Goal: Information Seeking & Learning: Learn about a topic

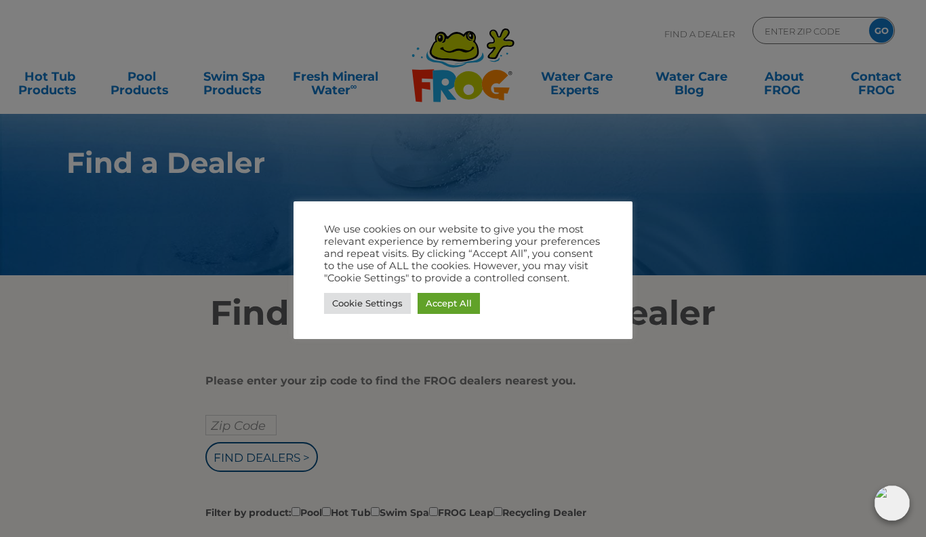
click at [562, 437] on div at bounding box center [463, 268] width 926 height 537
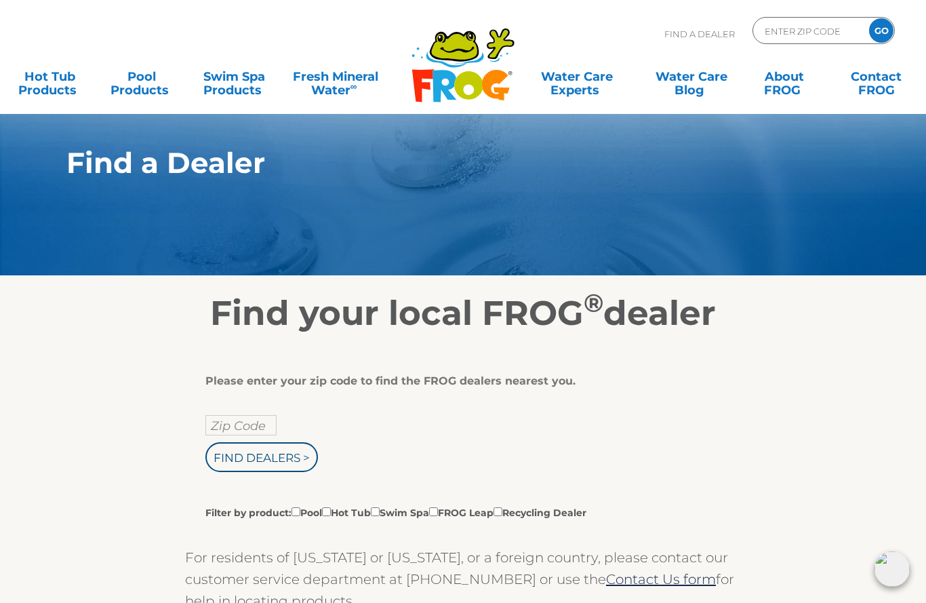
click at [347, 513] on label "Filter by product: Pool Hot Tub Swim Spa FROG Leap Recycling Dealer" at bounding box center [395, 511] width 381 height 15
click at [300, 513] on input "Filter by product: Pool Hot Tub Swim Spa FROG Leap Recycling Dealer" at bounding box center [296, 511] width 9 height 9
click at [349, 511] on label "Filter by product: Pool Hot Tub Swim Spa FROG Leap Recycling Dealer" at bounding box center [395, 511] width 381 height 15
click at [300, 511] on input "Filter by product: Pool Hot Tub Swim Spa FROG Leap Recycling Dealer" at bounding box center [296, 511] width 9 height 9
checkbox input "false"
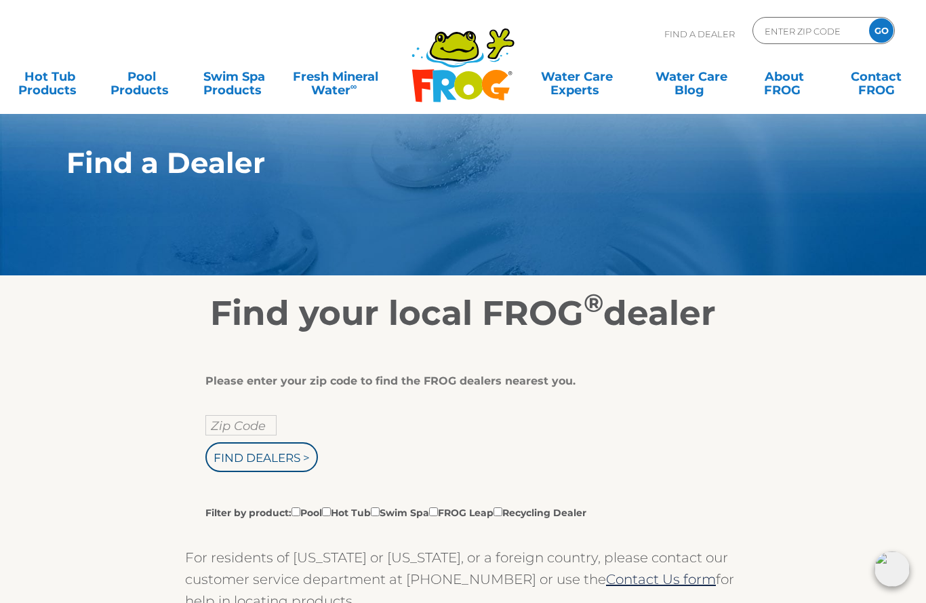
click at [331, 516] on input "Filter by product: Pool Hot Tub Swim Spa FROG Leap Recycling Dealer" at bounding box center [326, 511] width 9 height 9
checkbox input "true"
click at [250, 422] on input "Zip Code" at bounding box center [240, 425] width 71 height 20
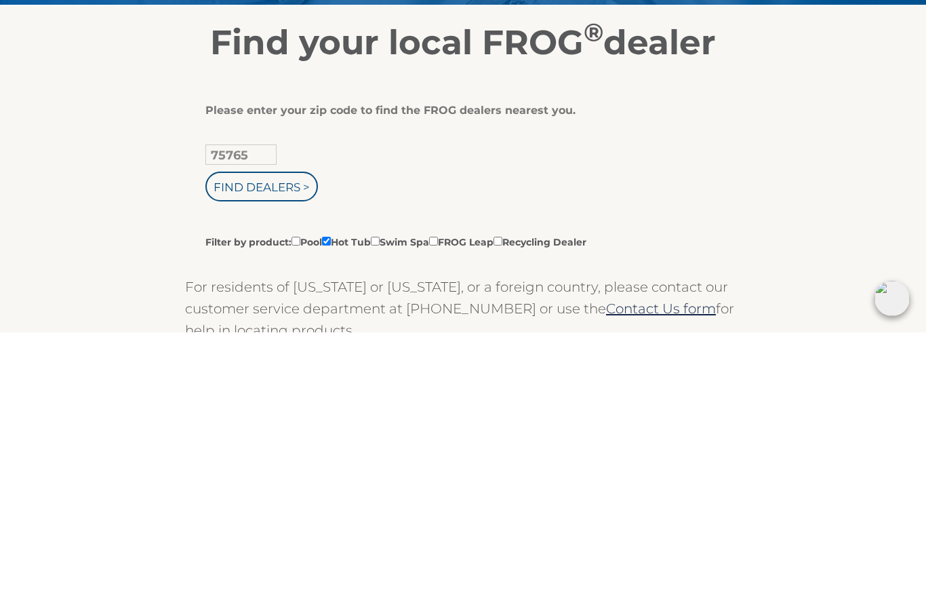
type input "75765"
click at [297, 442] on input "Find Dealers >" at bounding box center [261, 457] width 113 height 30
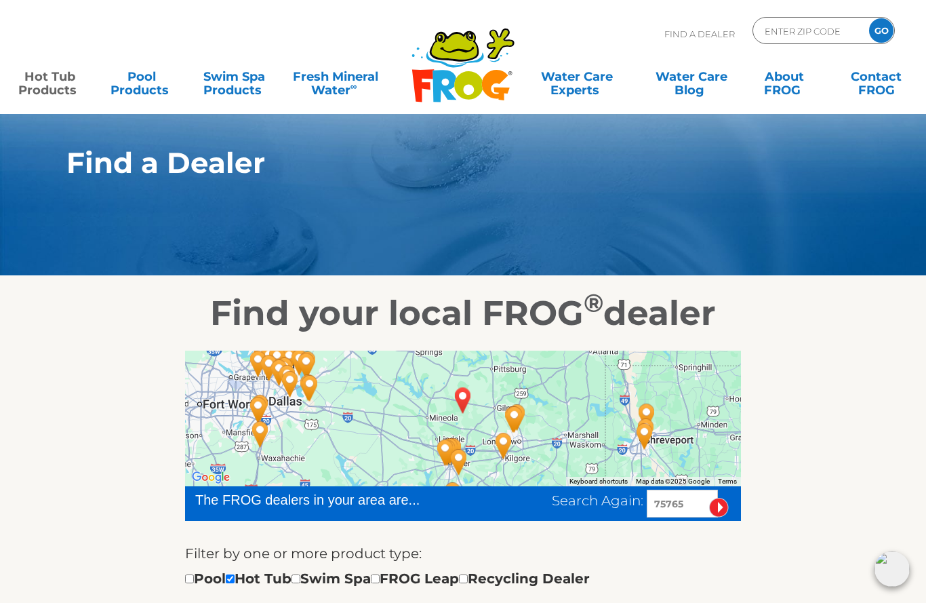
click at [60, 79] on link "Hot Tub Products" at bounding box center [50, 76] width 72 height 27
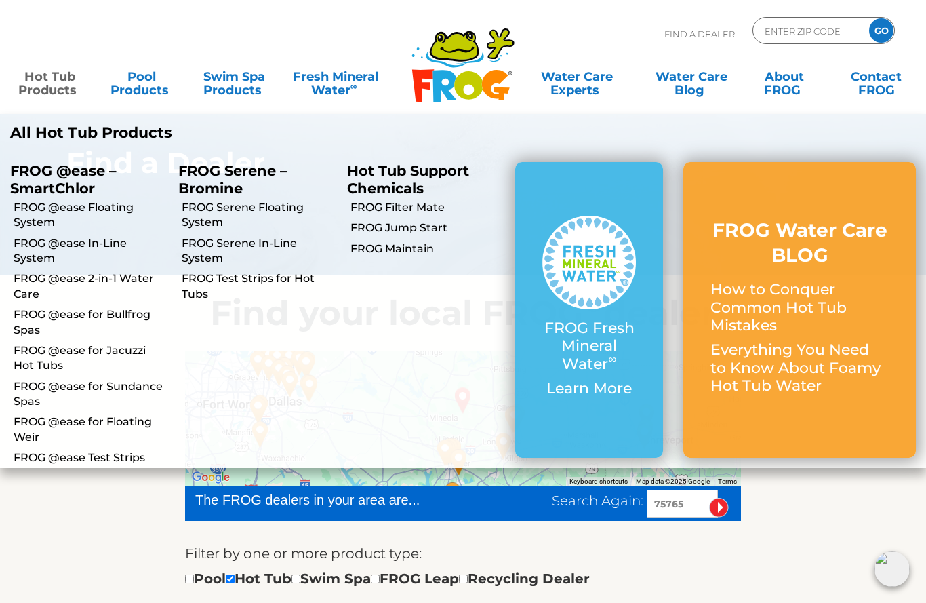
click at [603, 334] on p "FROG Fresh Mineral Water ∞" at bounding box center [589, 346] width 94 height 54
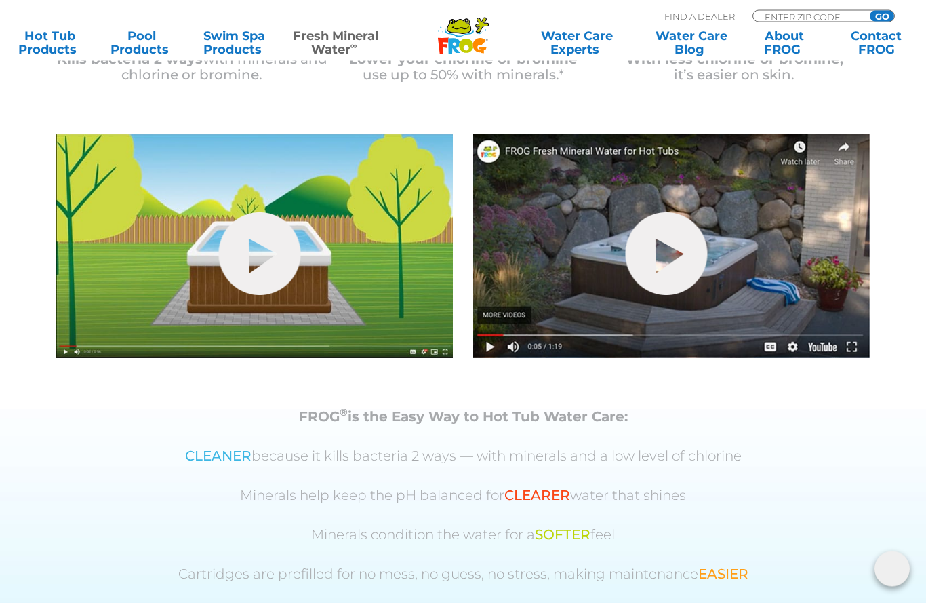
scroll to position [441, 0]
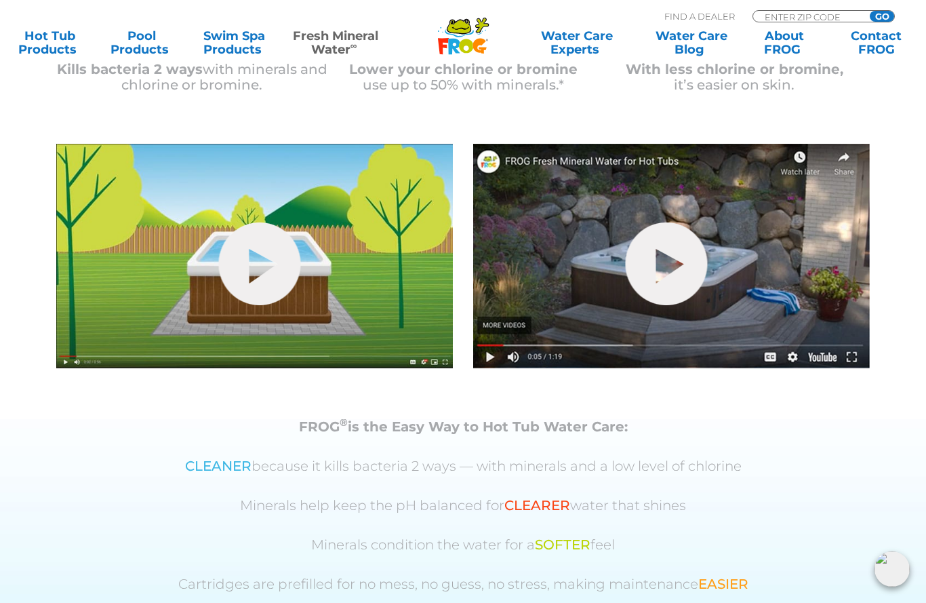
click at [264, 271] on link "hide-me" at bounding box center [260, 263] width 82 height 83
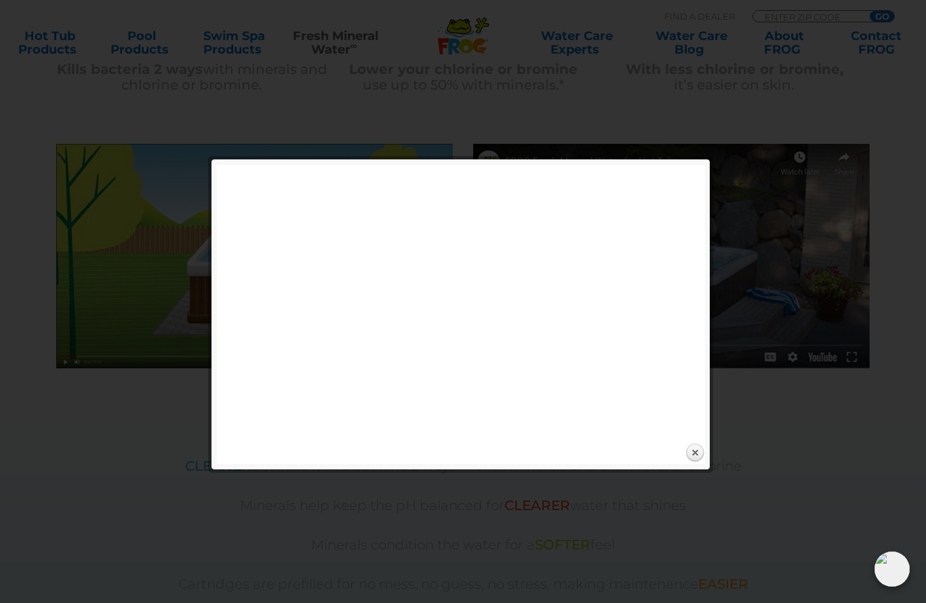
click at [704, 456] on link "Close" at bounding box center [695, 453] width 20 height 20
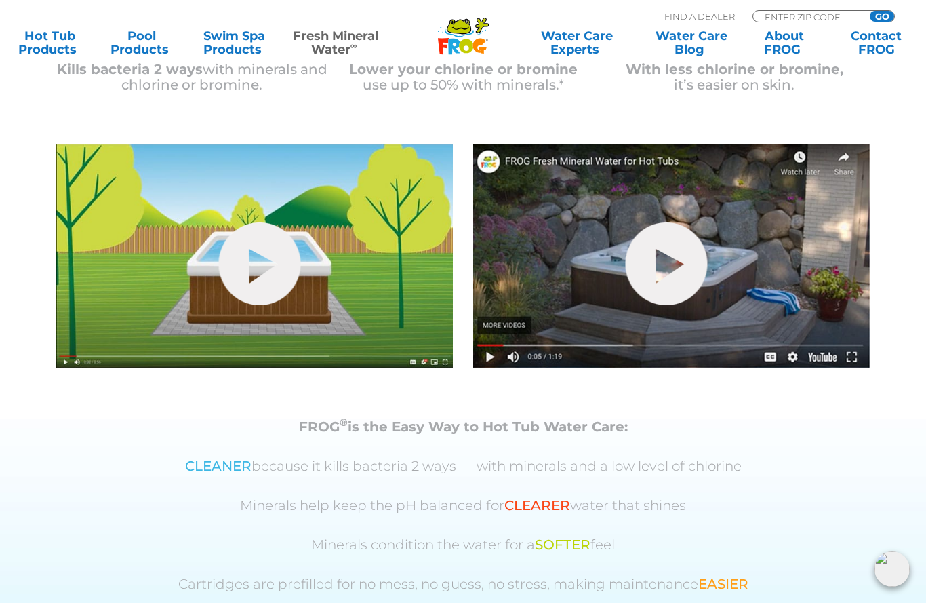
click at [673, 256] on link "hide-me" at bounding box center [667, 263] width 82 height 83
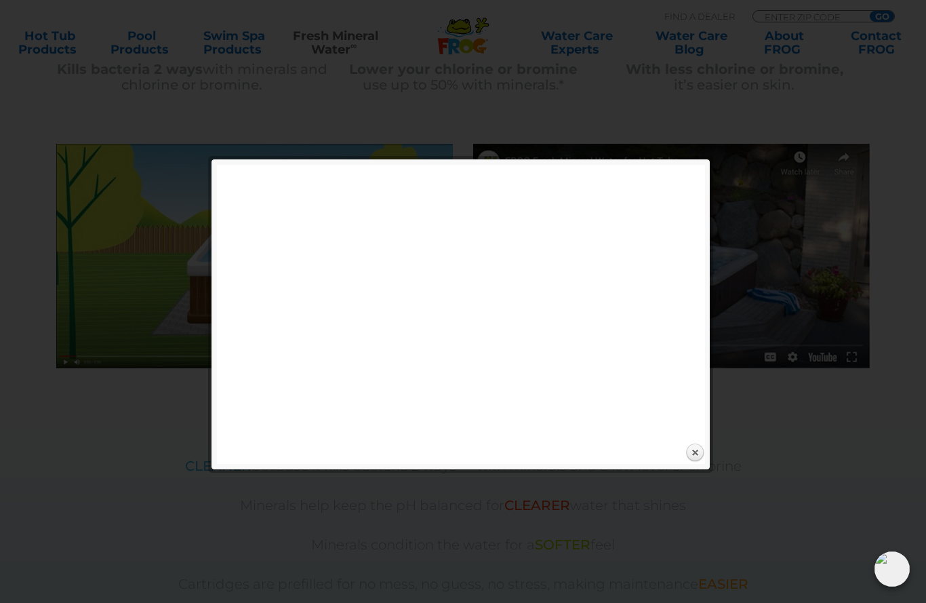
click at [698, 451] on link "Close" at bounding box center [695, 453] width 20 height 20
